Goal: Obtain resource: Download file/media

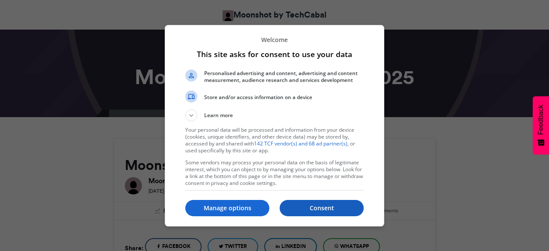
click at [307, 205] on p "Consent" at bounding box center [322, 208] width 84 height 9
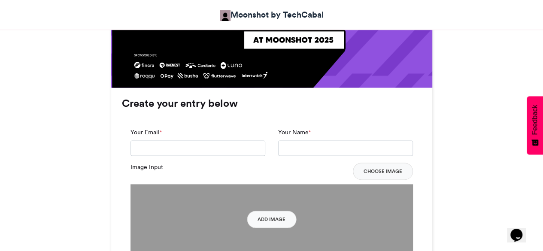
scroll to position [606, 0]
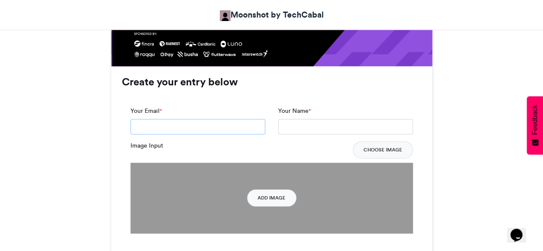
click at [250, 128] on input "Your Email *" at bounding box center [197, 126] width 135 height 15
type input "**********"
click at [312, 118] on div "Your Name *" at bounding box center [345, 120] width 135 height 28
click at [312, 127] on input "Your Name *" at bounding box center [345, 126] width 135 height 15
type input "**********"
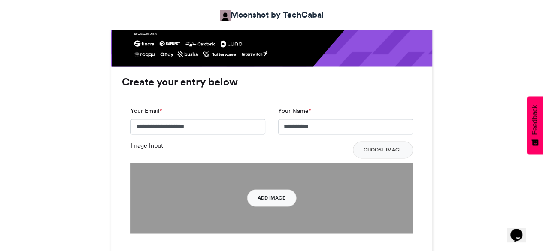
click at [272, 194] on button "Add Image" at bounding box center [271, 197] width 49 height 17
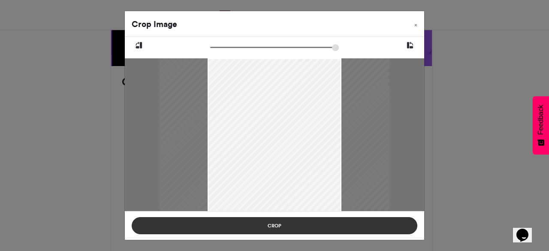
click at [307, 233] on button "Crop" at bounding box center [275, 225] width 286 height 17
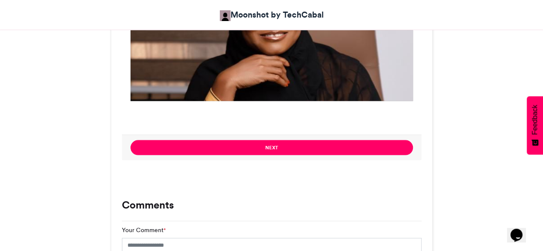
scroll to position [737, 0]
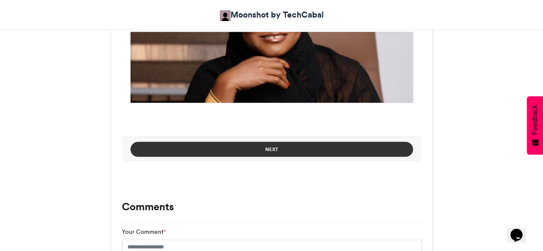
click at [288, 143] on button "Next" at bounding box center [271, 149] width 282 height 15
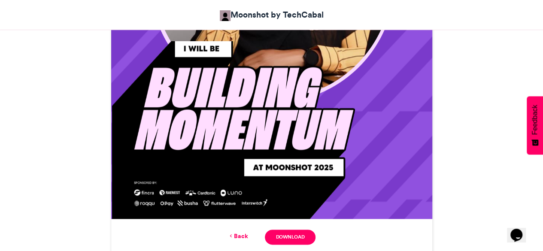
scroll to position [455, 0]
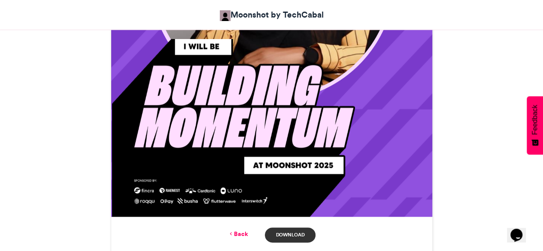
click at [291, 233] on link "Download" at bounding box center [290, 234] width 50 height 15
click at [510, 74] on div "Moonshot by Techcabal 2025 Moonshot by TechCabal [DATE] 56 Views 15 Entries 0" at bounding box center [271, 39] width 489 height 712
